Goal: Transaction & Acquisition: Obtain resource

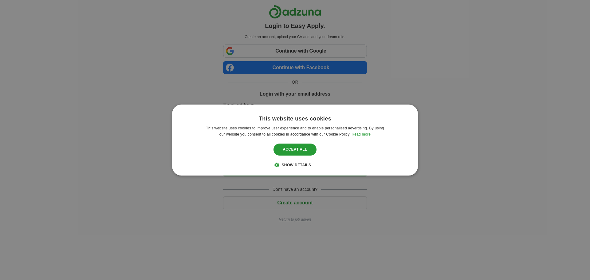
click at [290, 164] on span "Show details" at bounding box center [297, 165] width 30 height 4
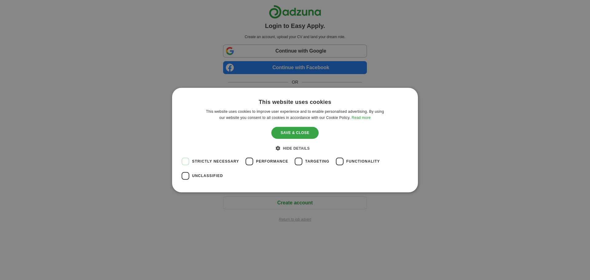
click at [301, 133] on div "Save & Close" at bounding box center [294, 133] width 47 height 12
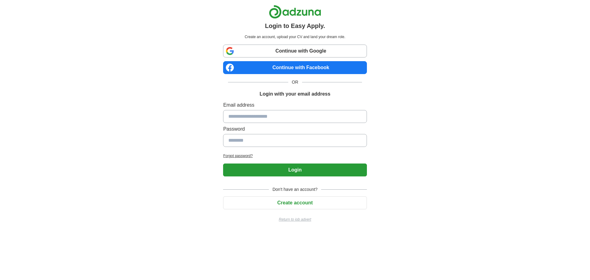
click at [313, 50] on link "Continue with Google" at bounding box center [295, 51] width 144 height 13
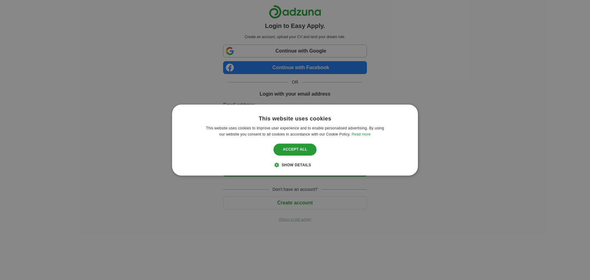
click at [299, 164] on span "Show details" at bounding box center [297, 165] width 30 height 4
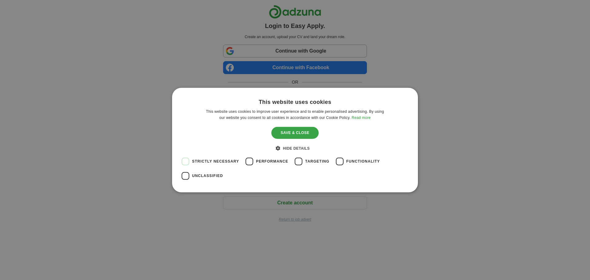
click at [297, 133] on div "Save & Close" at bounding box center [294, 133] width 47 height 12
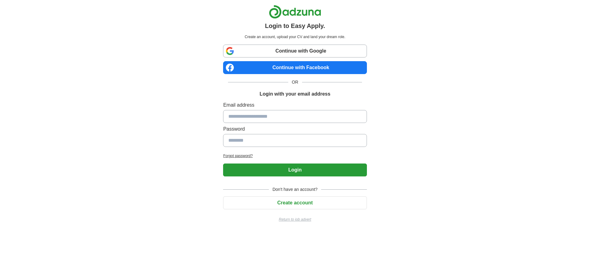
click at [307, 51] on link "Continue with Google" at bounding box center [295, 51] width 144 height 13
